Goal: Task Accomplishment & Management: Use online tool/utility

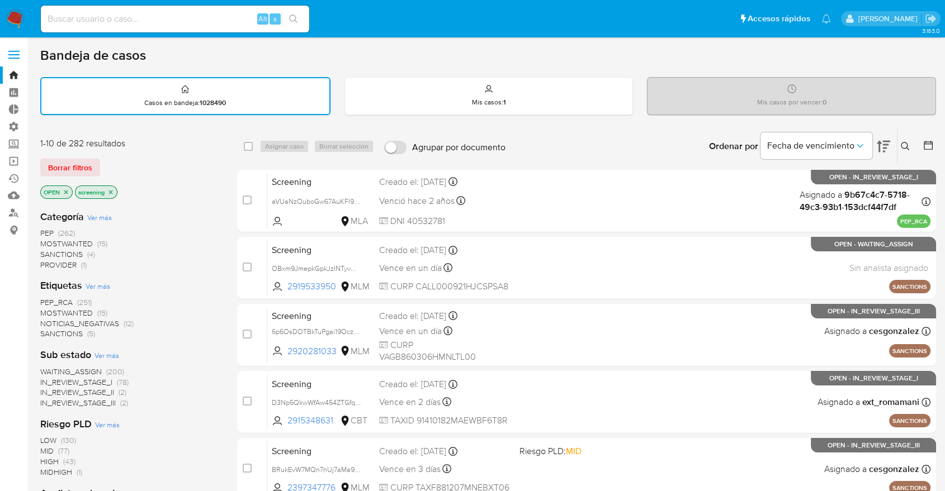
click at [47, 332] on span "SANCTIONS" at bounding box center [61, 333] width 42 height 11
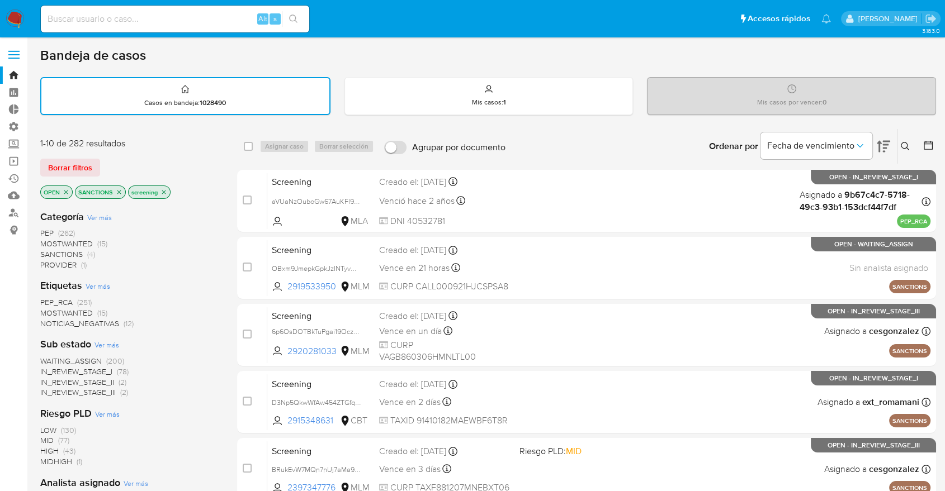
click at [15, 13] on img at bounding box center [15, 19] width 19 height 19
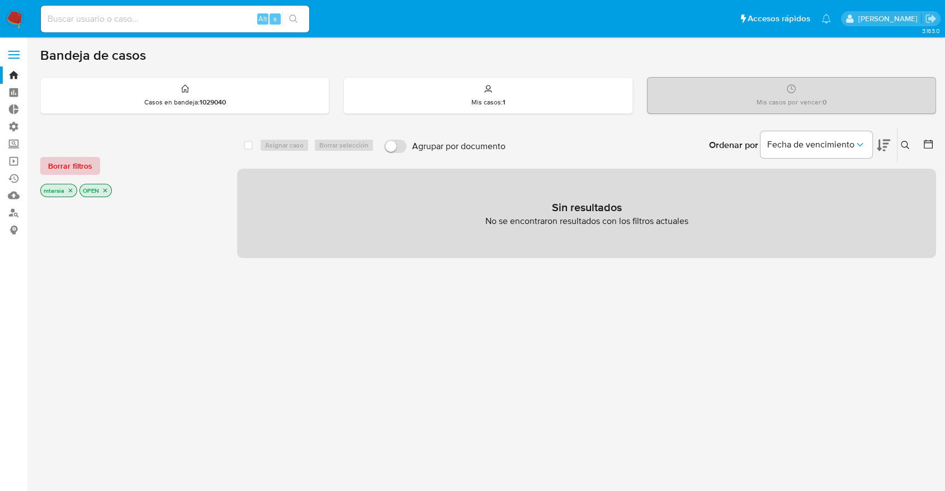
click at [89, 167] on span "Borrar filtros" at bounding box center [70, 166] width 44 height 16
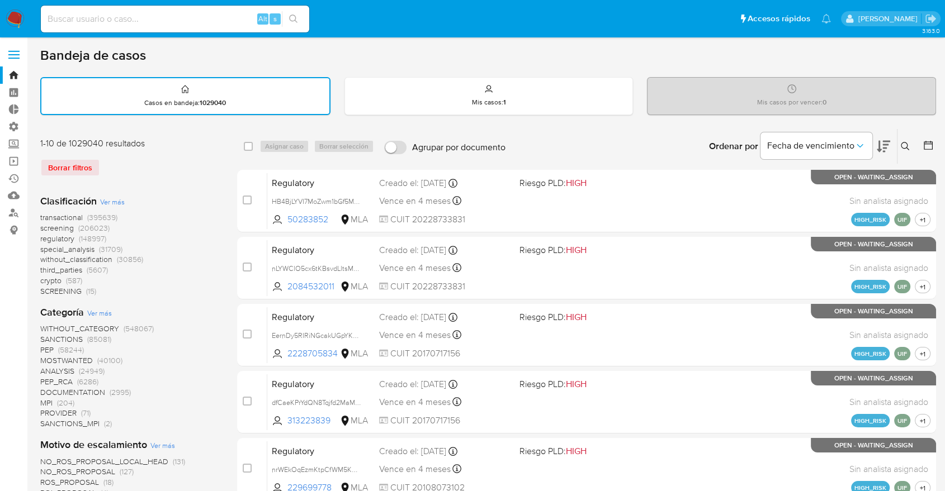
click at [42, 224] on span "screening" at bounding box center [57, 227] width 34 height 11
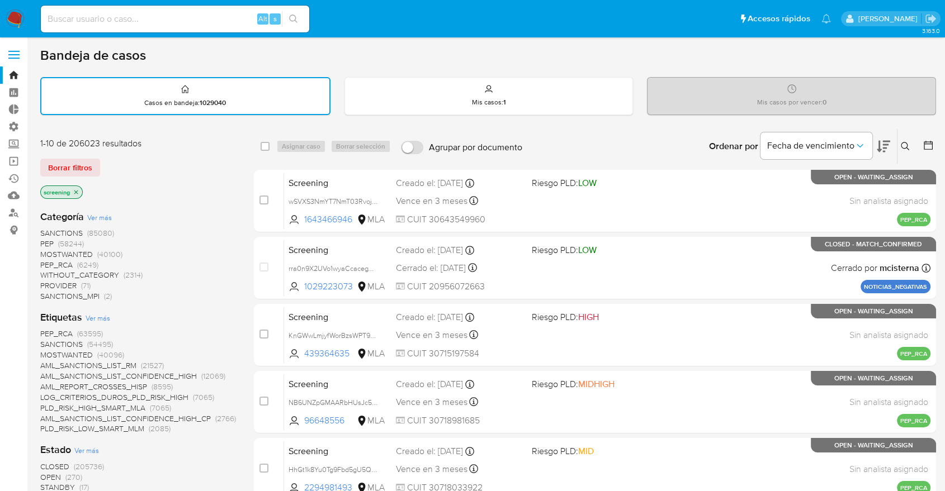
click at [876, 140] on icon at bounding box center [882, 146] width 13 height 13
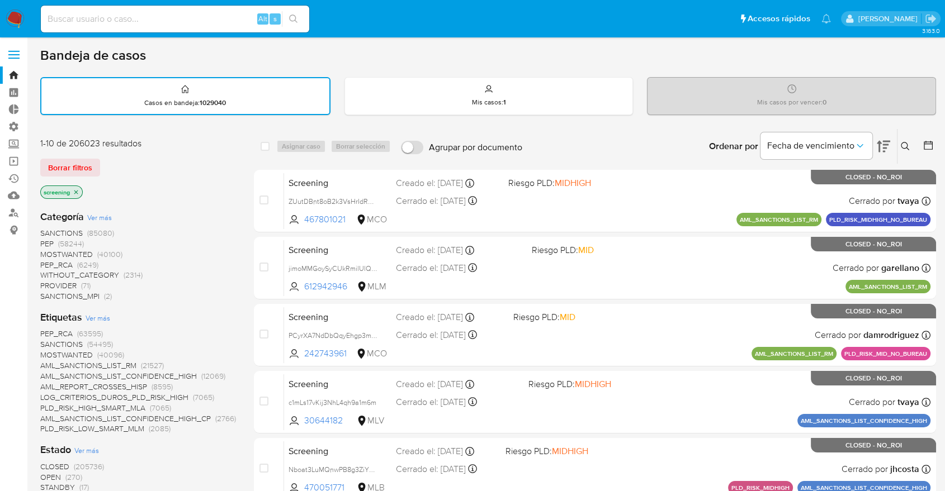
click at [49, 474] on span "OPEN" at bounding box center [50, 477] width 21 height 11
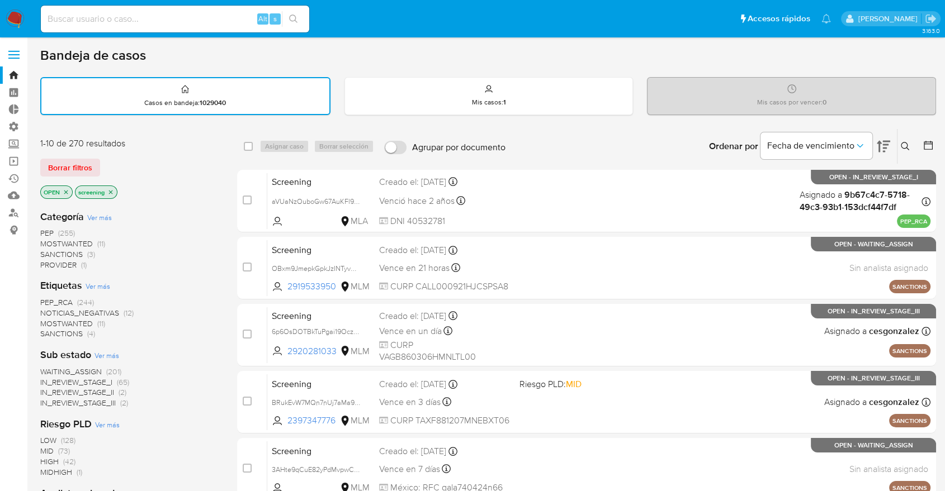
click at [49, 328] on span "SANCTIONS" at bounding box center [61, 333] width 42 height 11
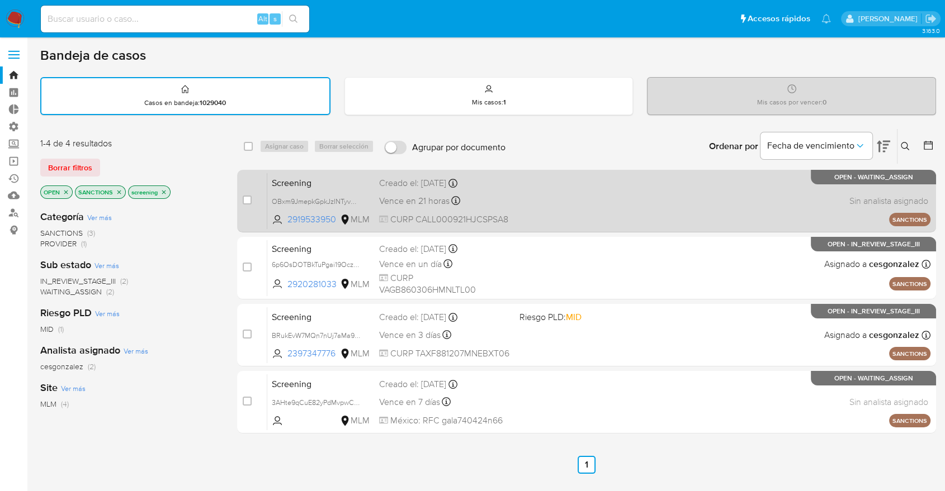
click at [351, 178] on span "Screening" at bounding box center [321, 182] width 98 height 15
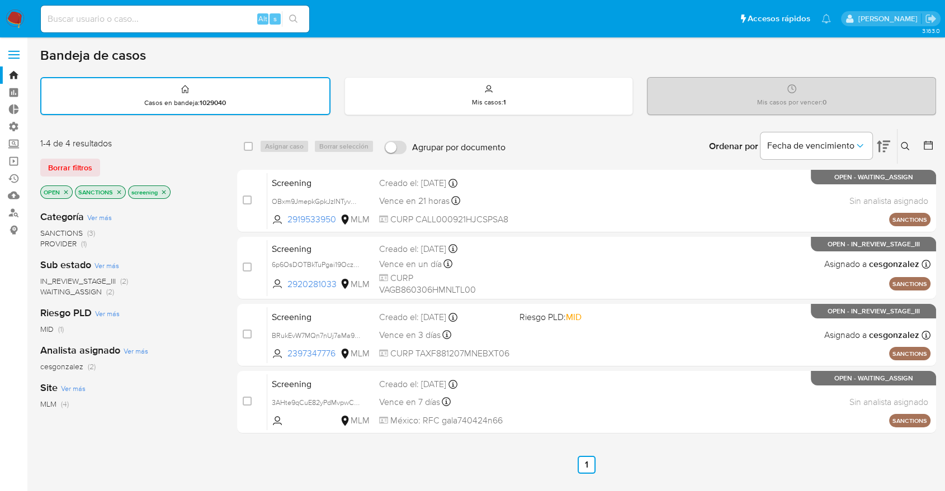
click at [120, 189] on icon "close-filter" at bounding box center [119, 192] width 7 height 7
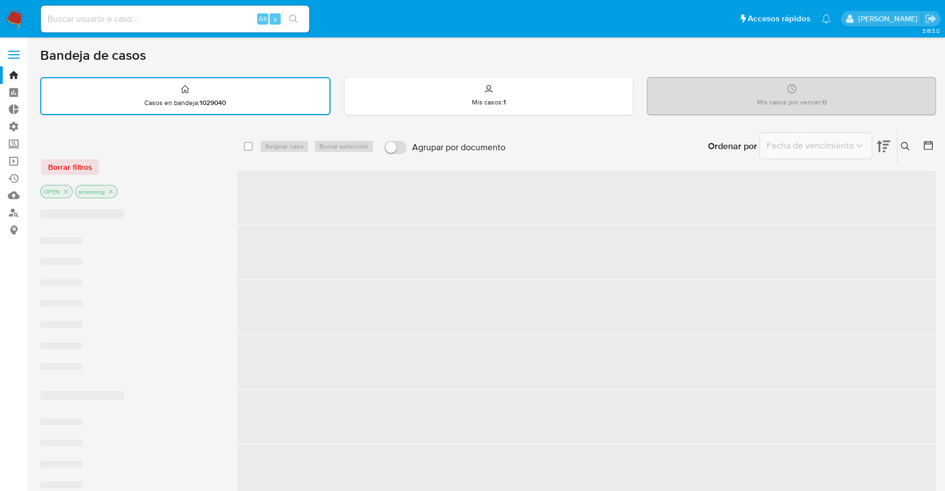
click at [120, 161] on div "Borrar filtros" at bounding box center [129, 167] width 179 height 18
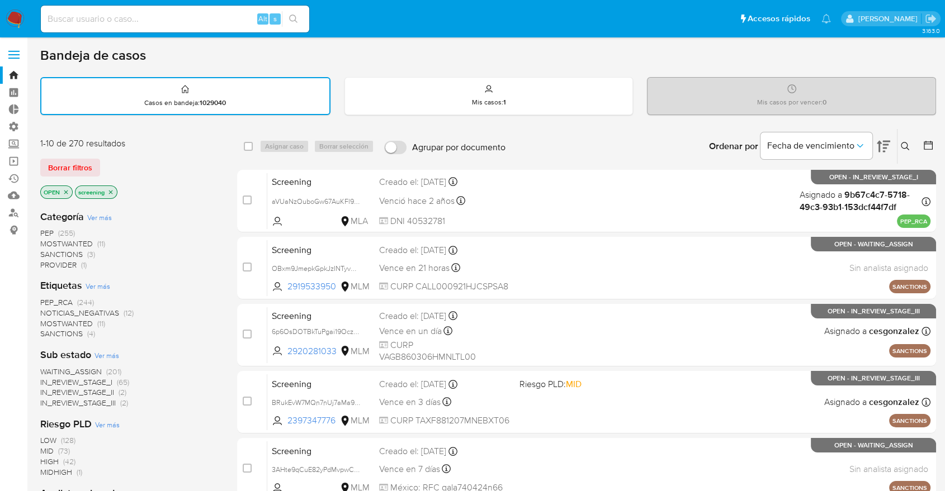
click at [52, 321] on span "MOSTWANTED" at bounding box center [66, 323] width 53 height 11
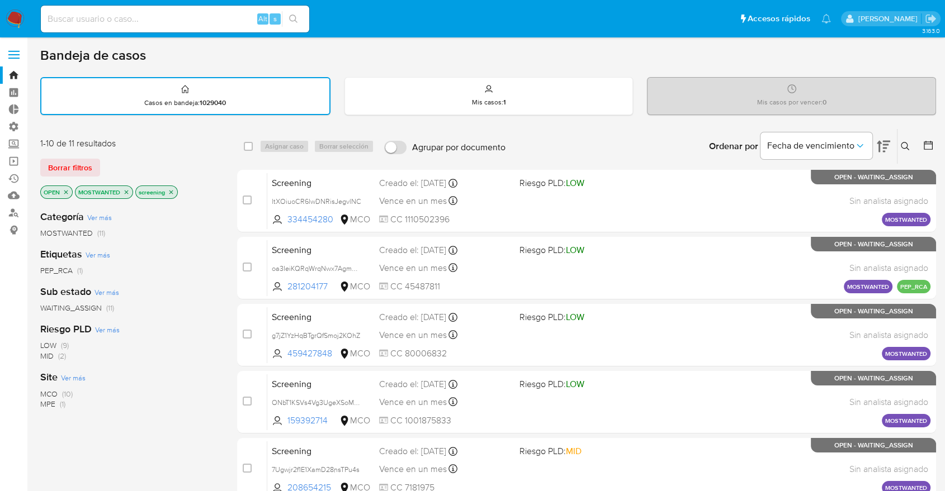
click at [127, 190] on icon "close-filter" at bounding box center [127, 192] width 4 height 4
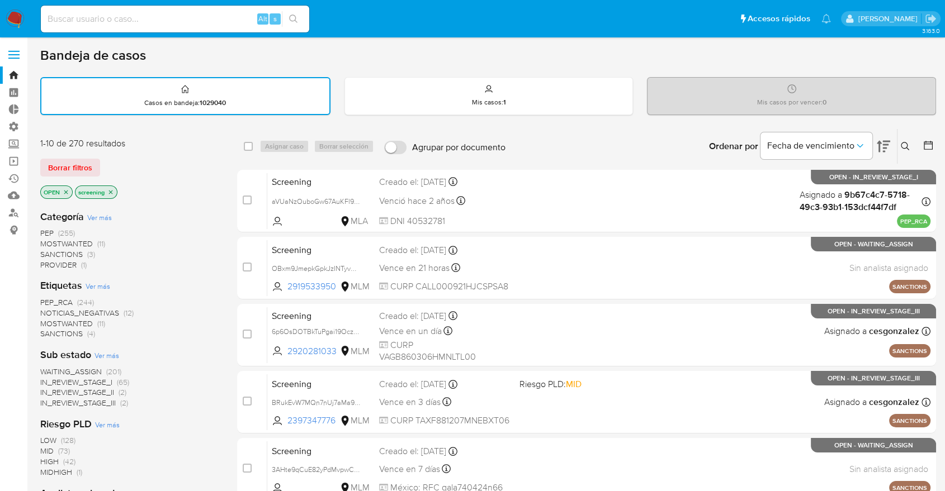
click at [115, 171] on div "Borrar filtros" at bounding box center [129, 168] width 179 height 18
click at [48, 297] on span "PEP_RCA" at bounding box center [56, 302] width 32 height 11
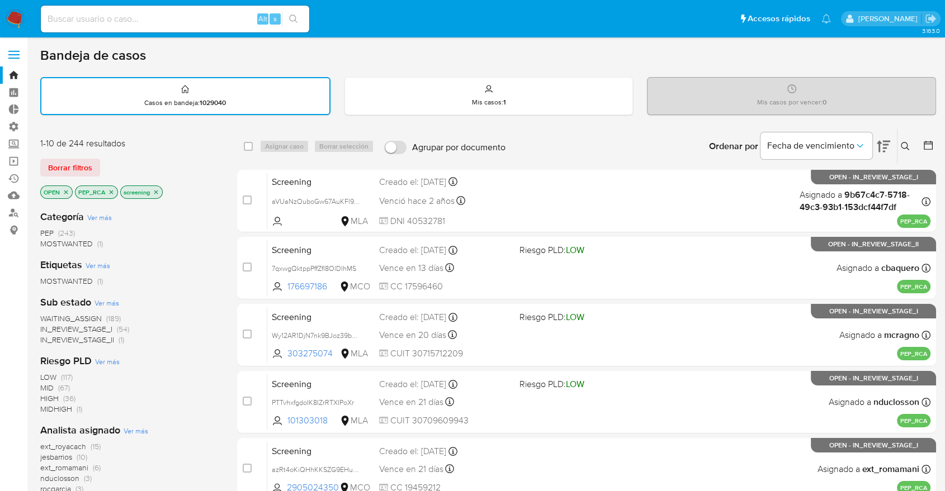
click at [108, 193] on icon "close-filter" at bounding box center [111, 192] width 7 height 7
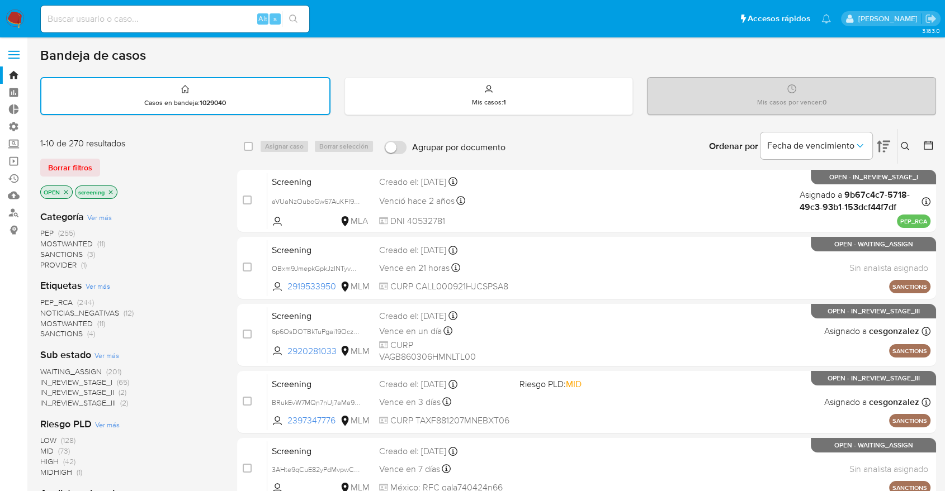
click at [113, 162] on div "Borrar filtros" at bounding box center [129, 168] width 179 height 18
click at [105, 162] on div "Borrar filtros" at bounding box center [129, 168] width 179 height 18
click at [103, 163] on div "Borrar filtros" at bounding box center [129, 168] width 179 height 18
click at [103, 162] on div "Borrar filtros" at bounding box center [129, 168] width 179 height 18
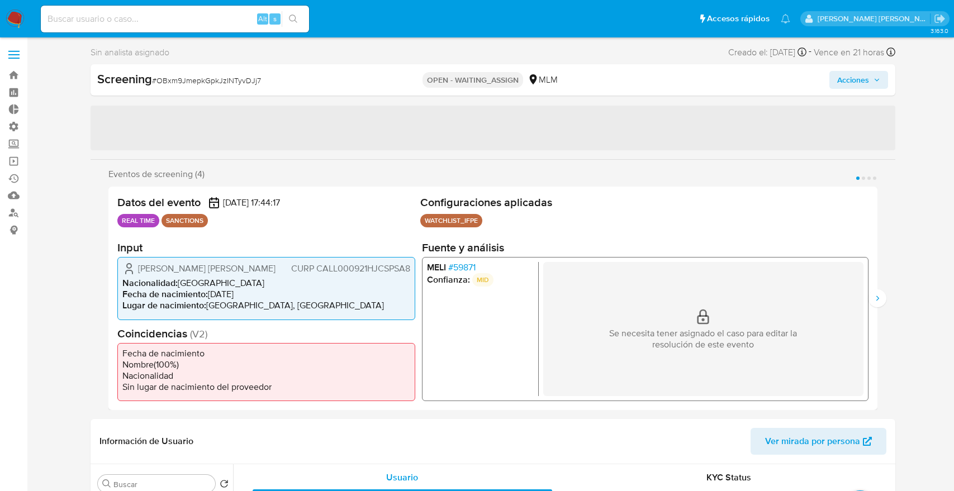
select select "10"
